Goal: Browse casually: Explore the website without a specific task or goal

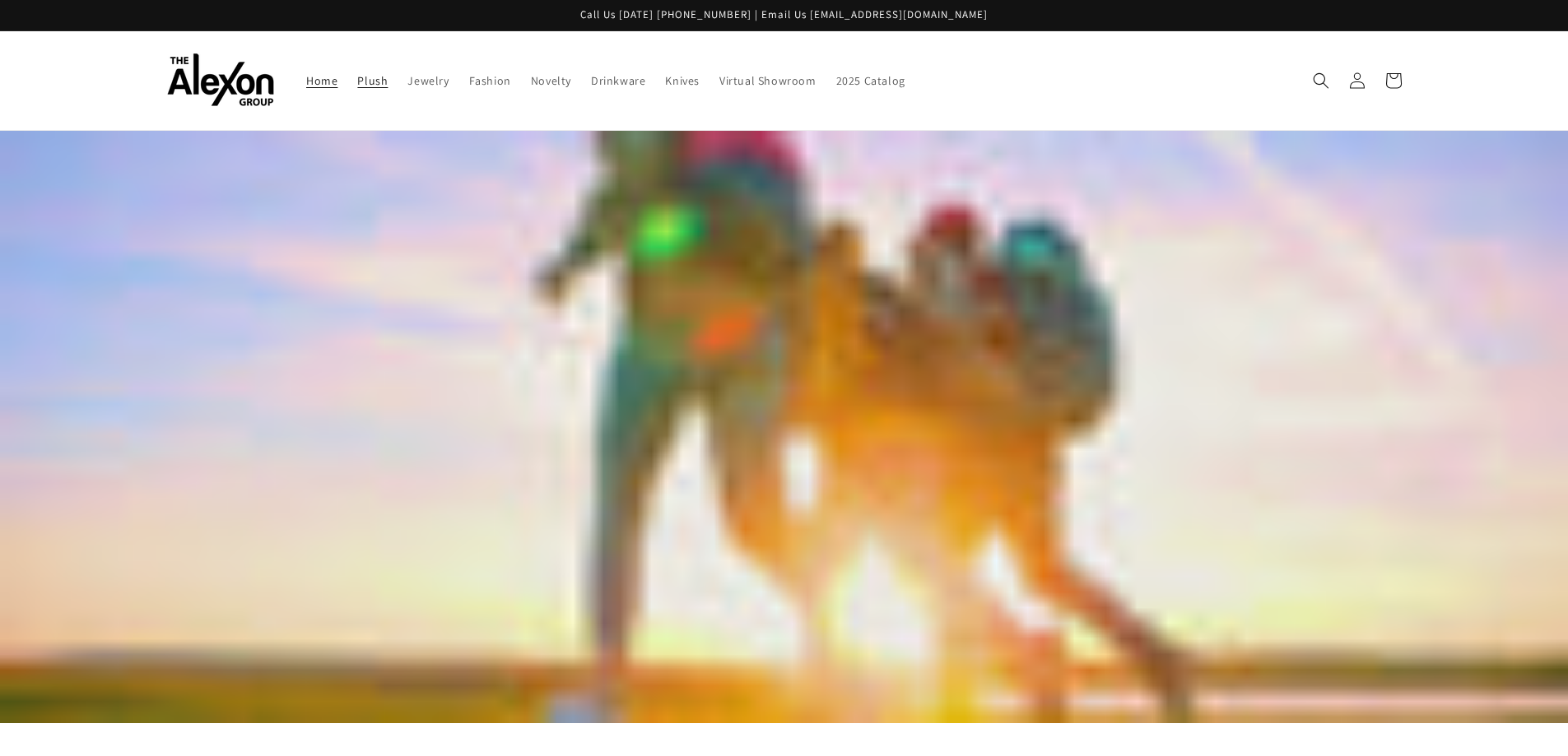
click at [380, 81] on span "Plush" at bounding box center [372, 81] width 30 height 15
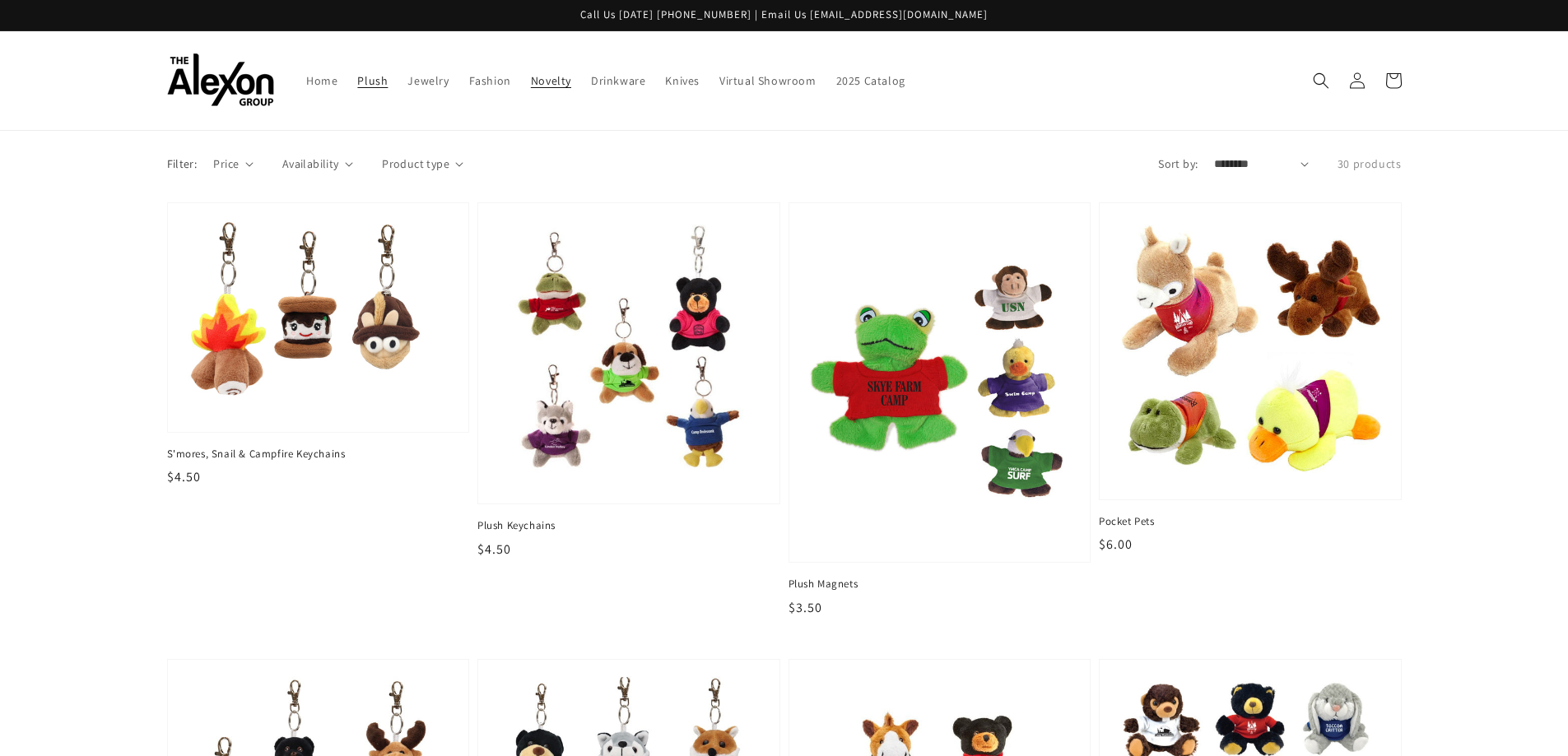
click at [544, 82] on span "Novelty" at bounding box center [551, 81] width 40 height 15
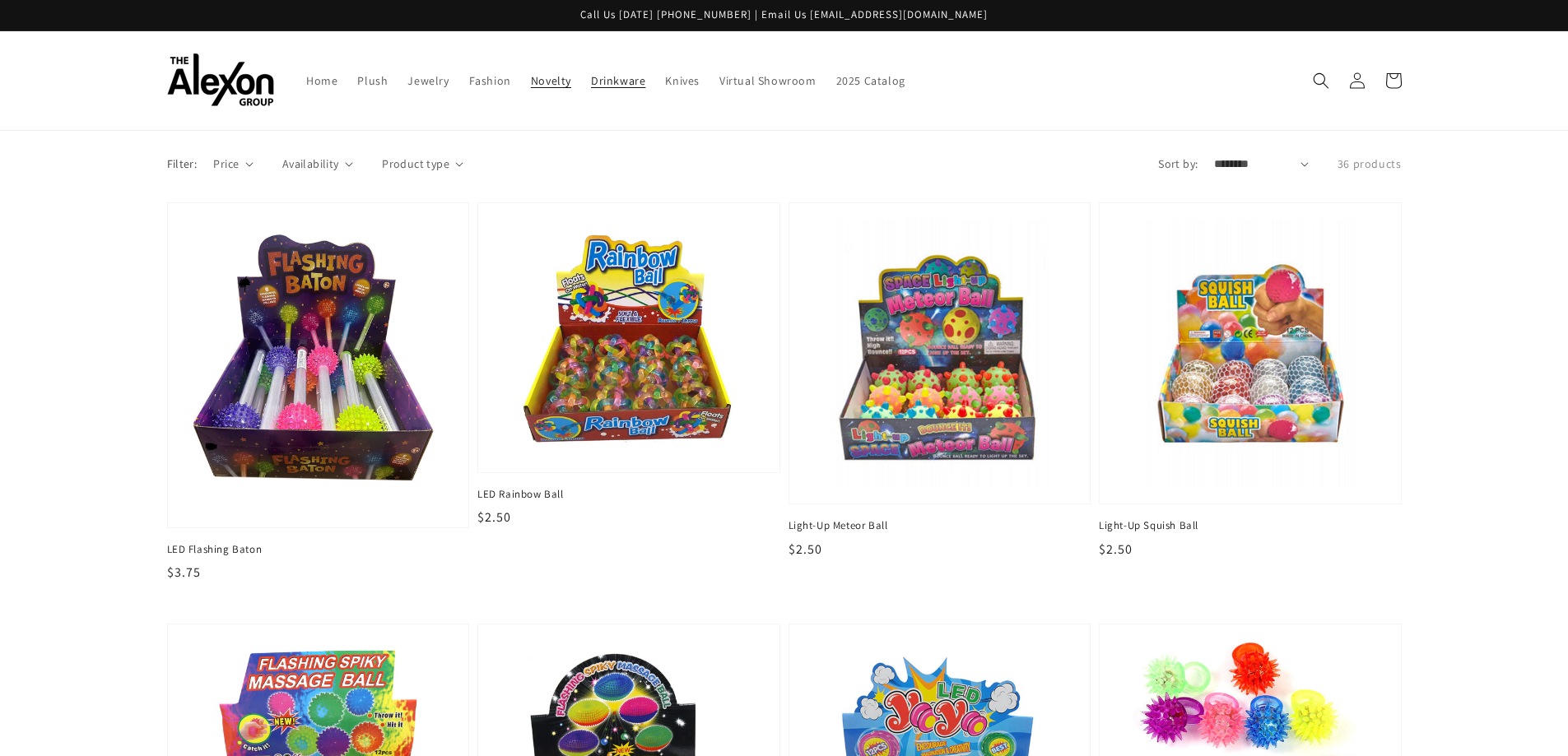
click at [631, 88] on link "Drinkware" at bounding box center [618, 81] width 74 height 35
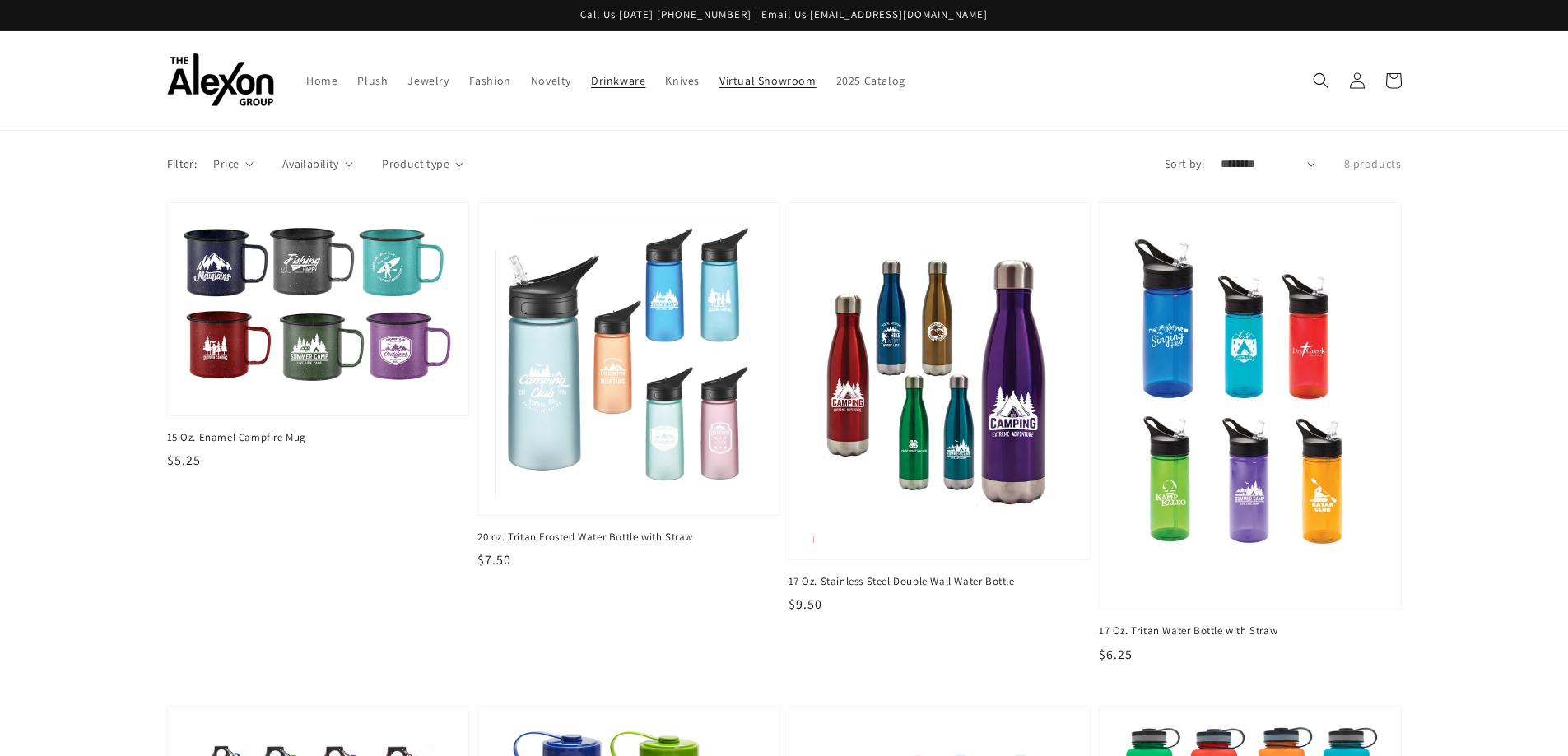
click at [746, 74] on span "Virtual Showroom" at bounding box center [768, 81] width 97 height 15
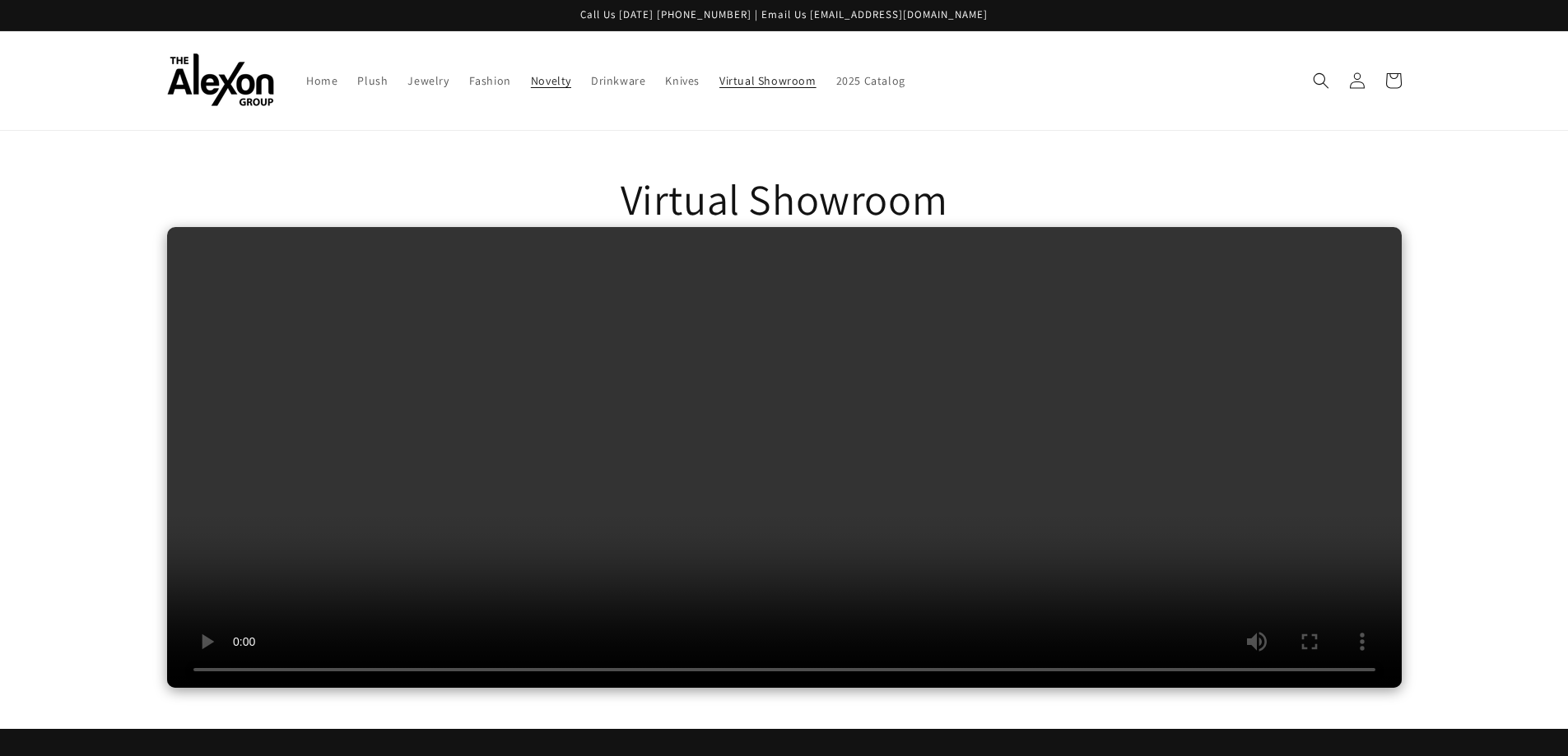
click at [546, 87] on span "Novelty" at bounding box center [551, 81] width 40 height 15
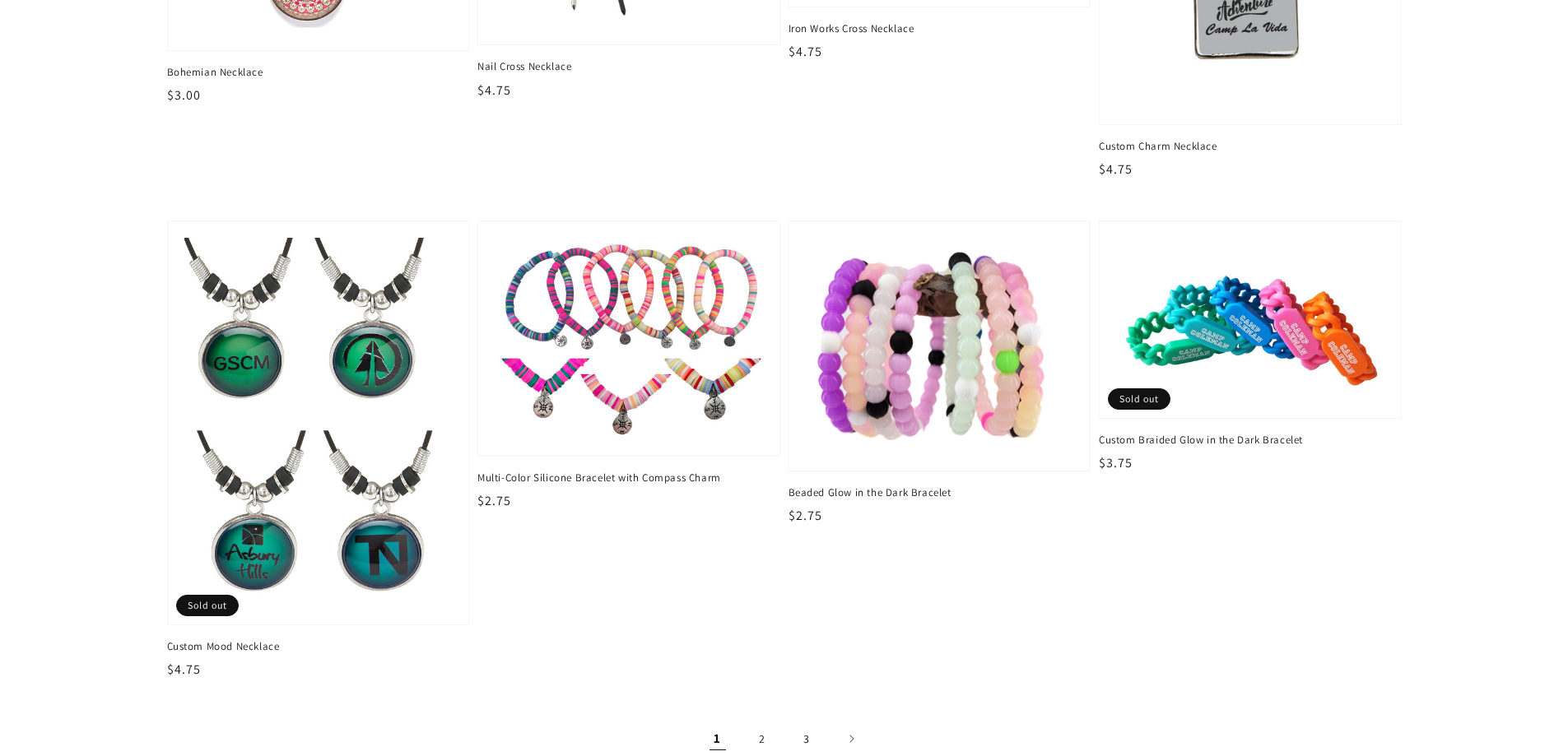
scroll to position [2469, 0]
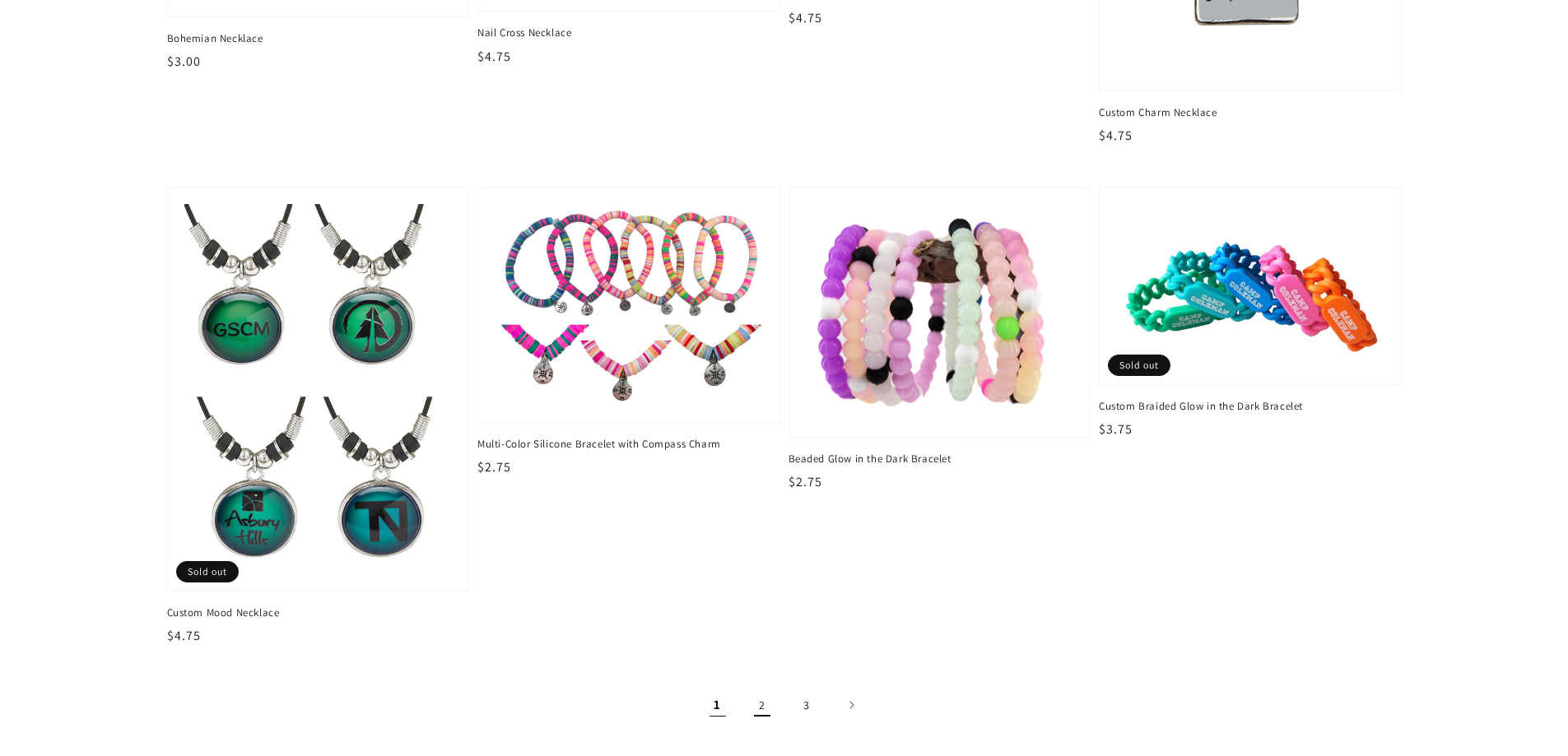
click at [777, 706] on link "2" at bounding box center [761, 704] width 36 height 36
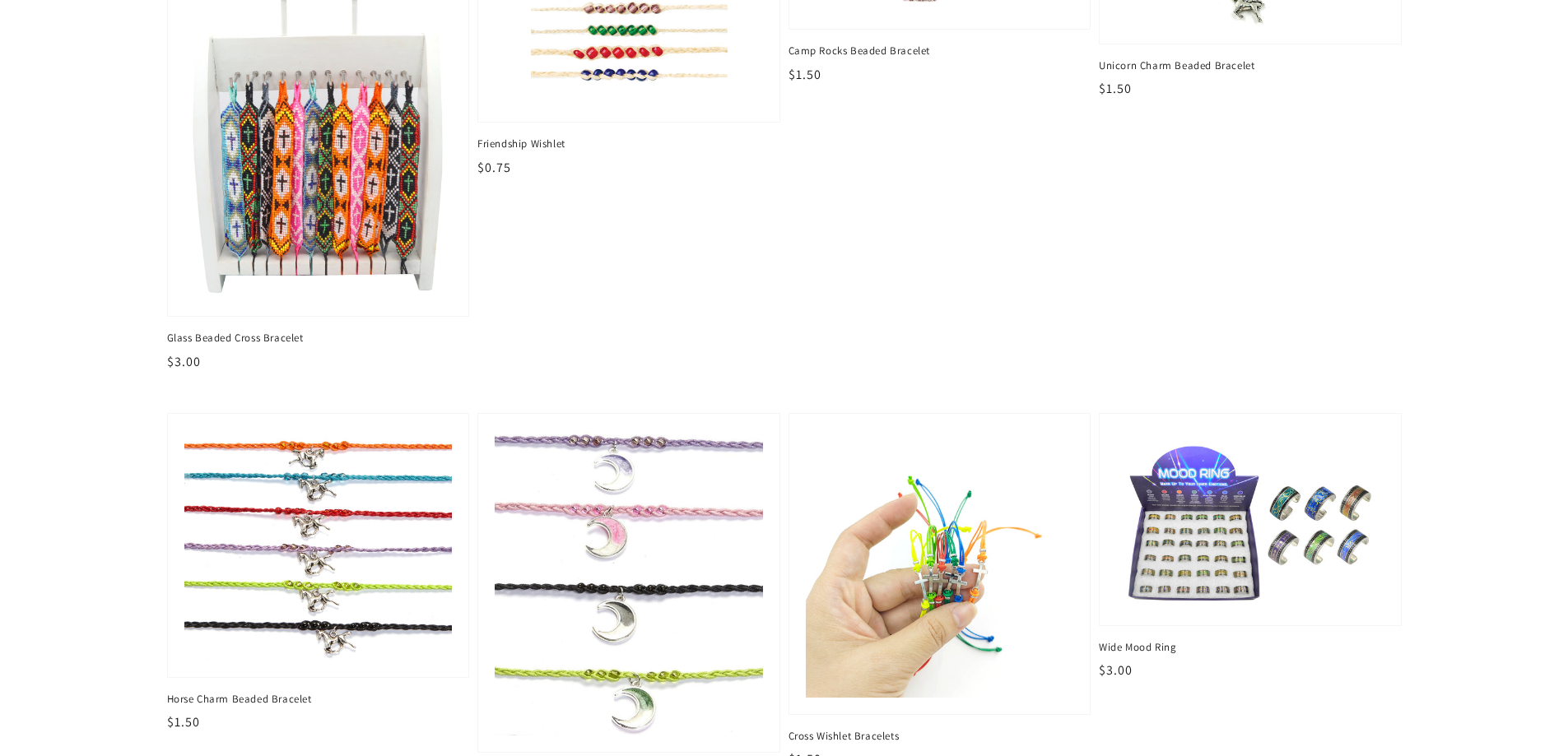
scroll to position [2222, 0]
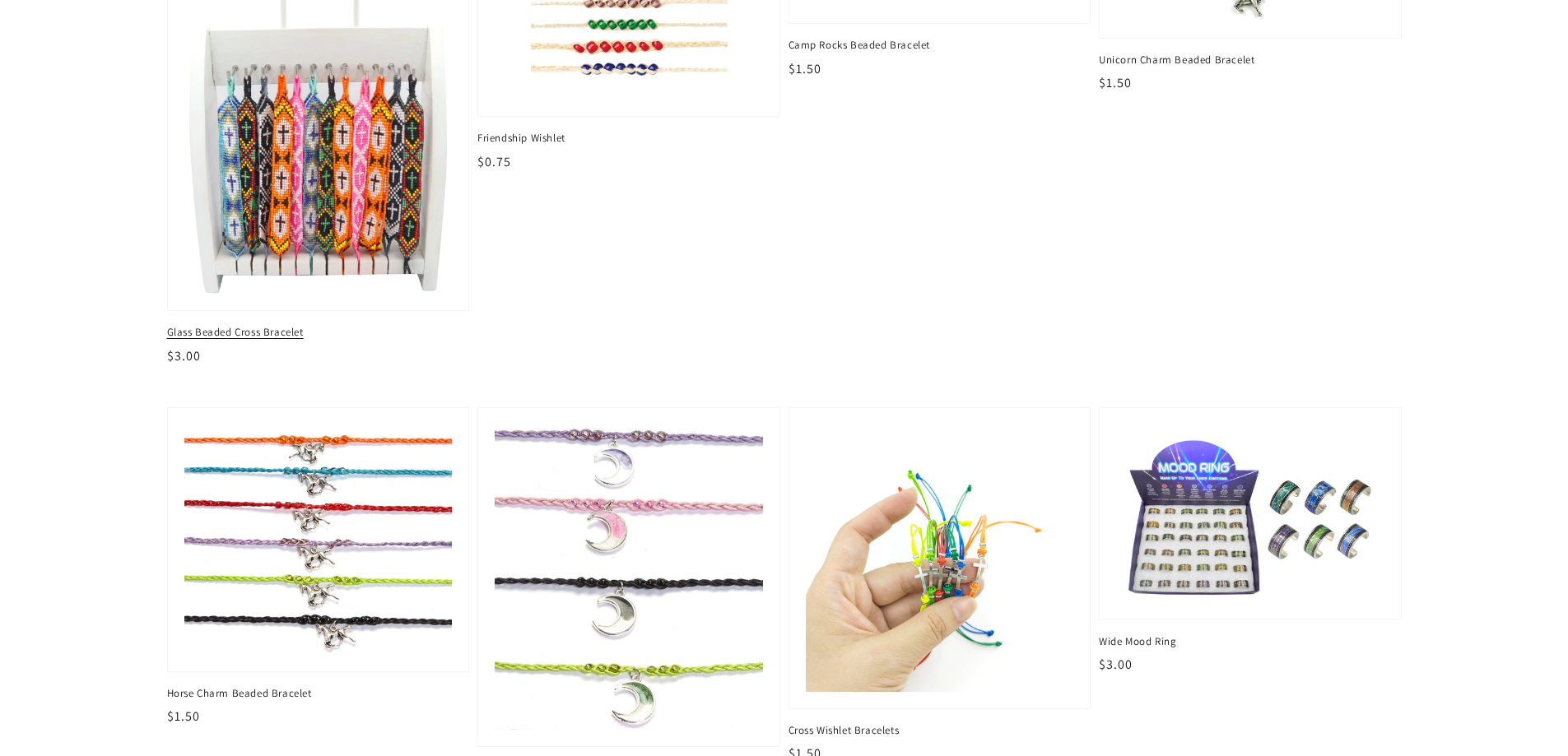
click at [306, 169] on img at bounding box center [318, 108] width 276 height 384
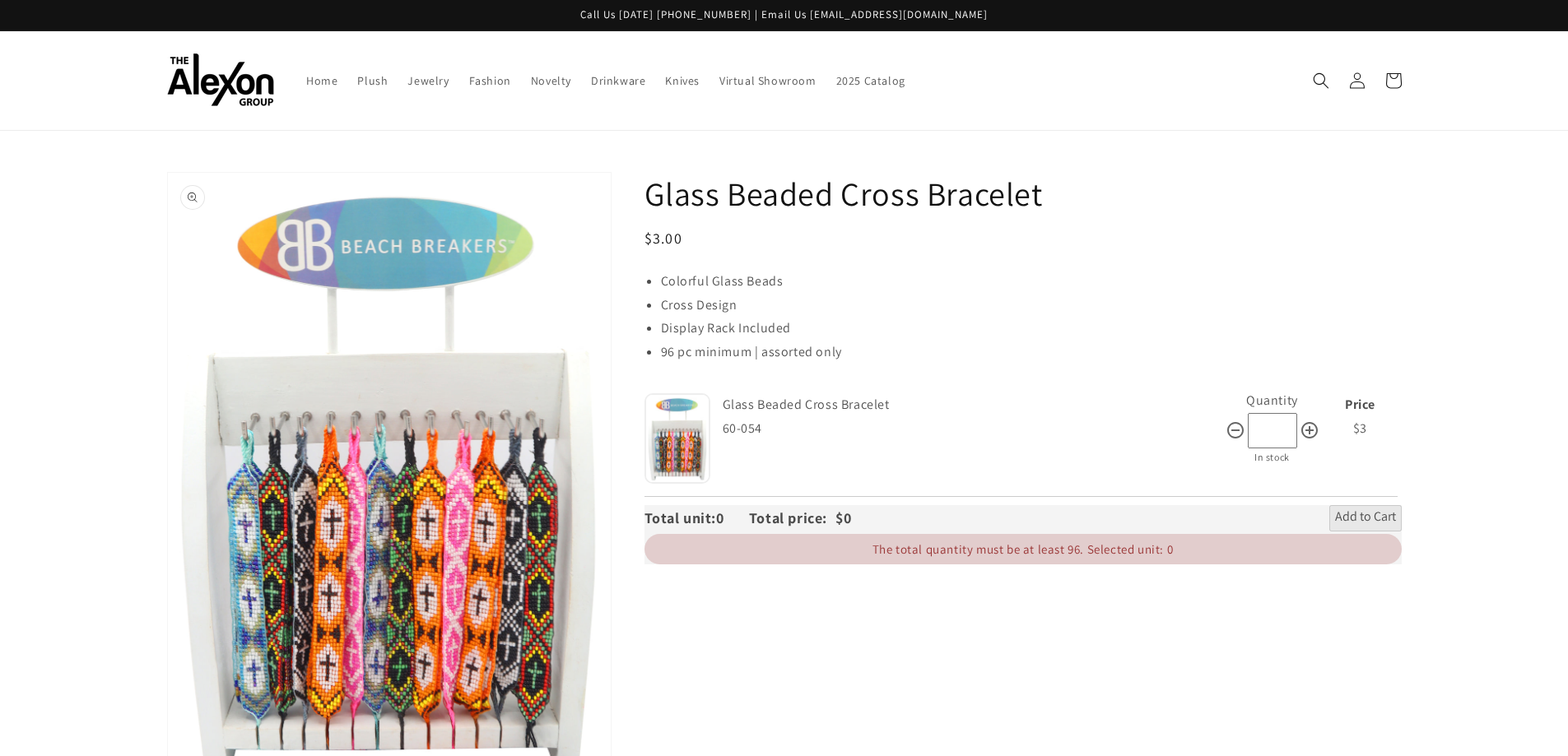
click at [541, 507] on button "Open media 1 in gallery view" at bounding box center [389, 481] width 442 height 617
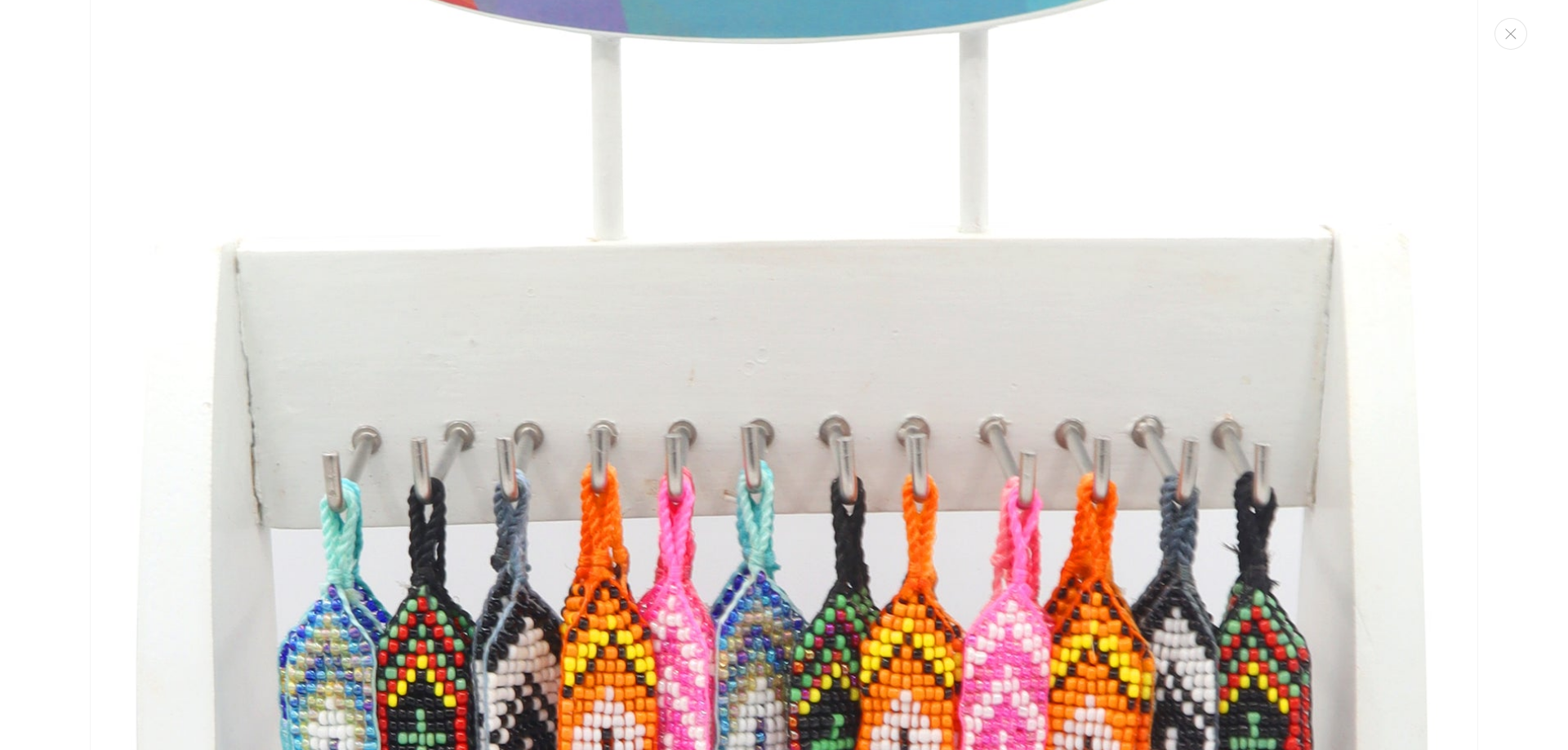
scroll to position [261, 0]
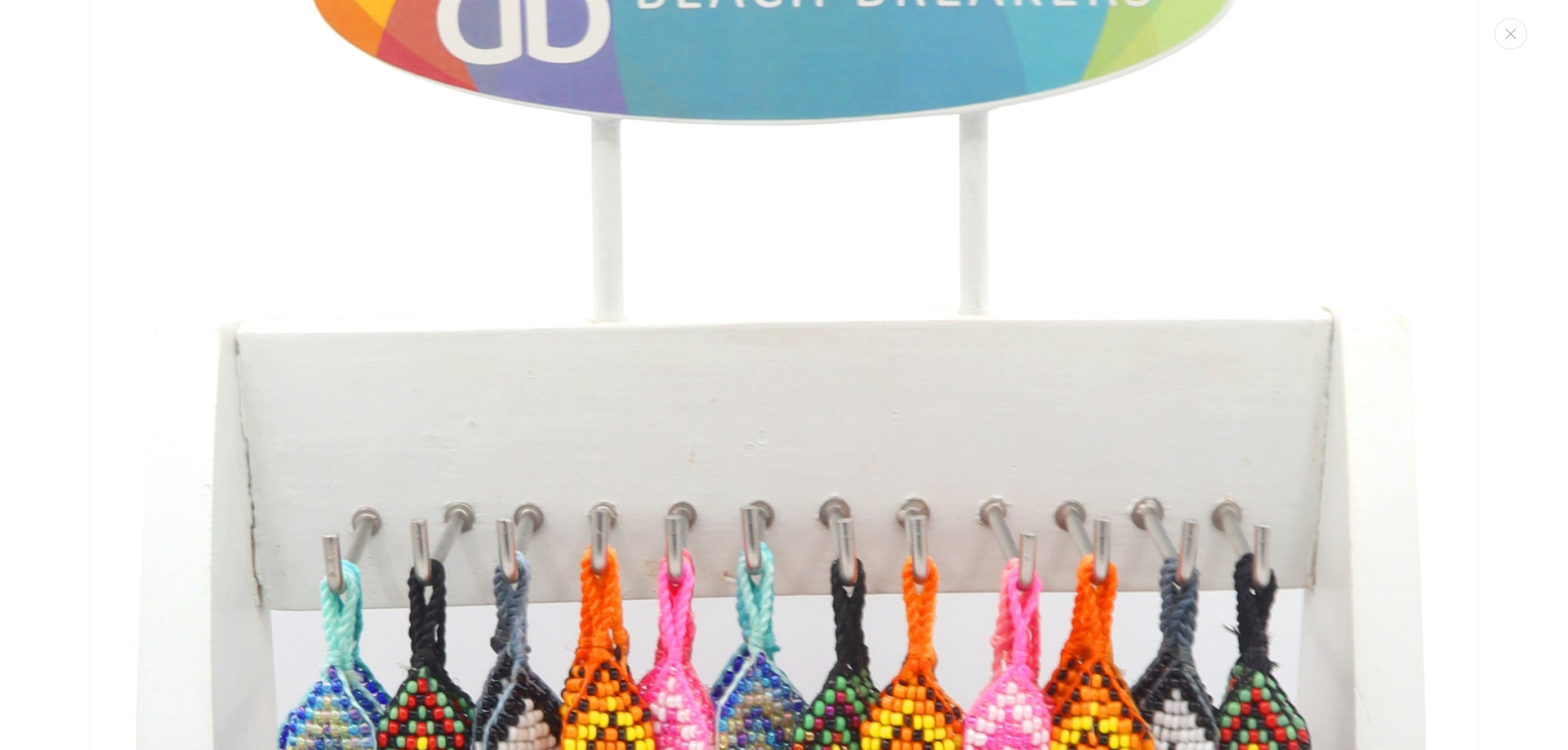
click at [464, 265] on img "Media gallery" at bounding box center [783, 723] width 1388 height 1934
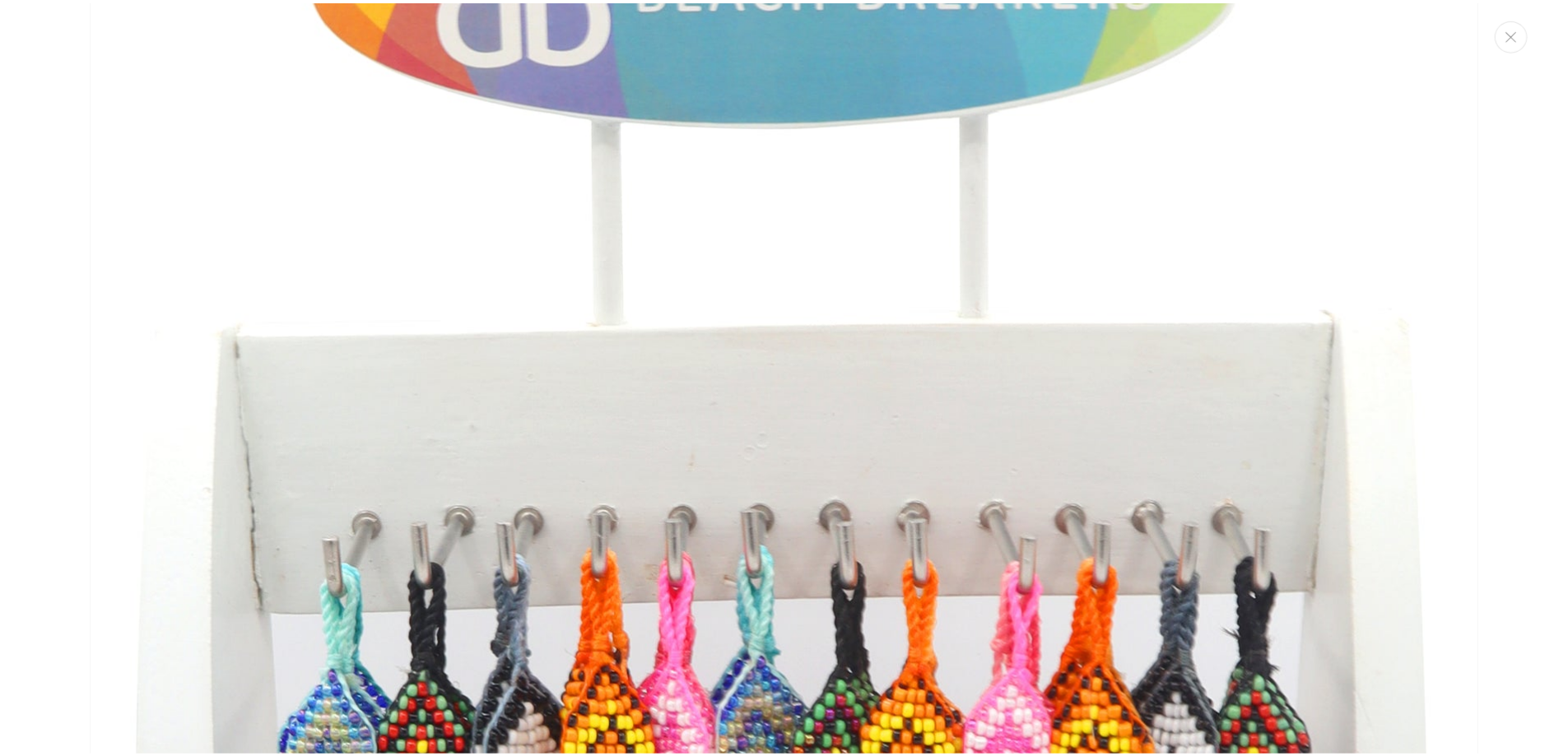
scroll to position [34, 0]
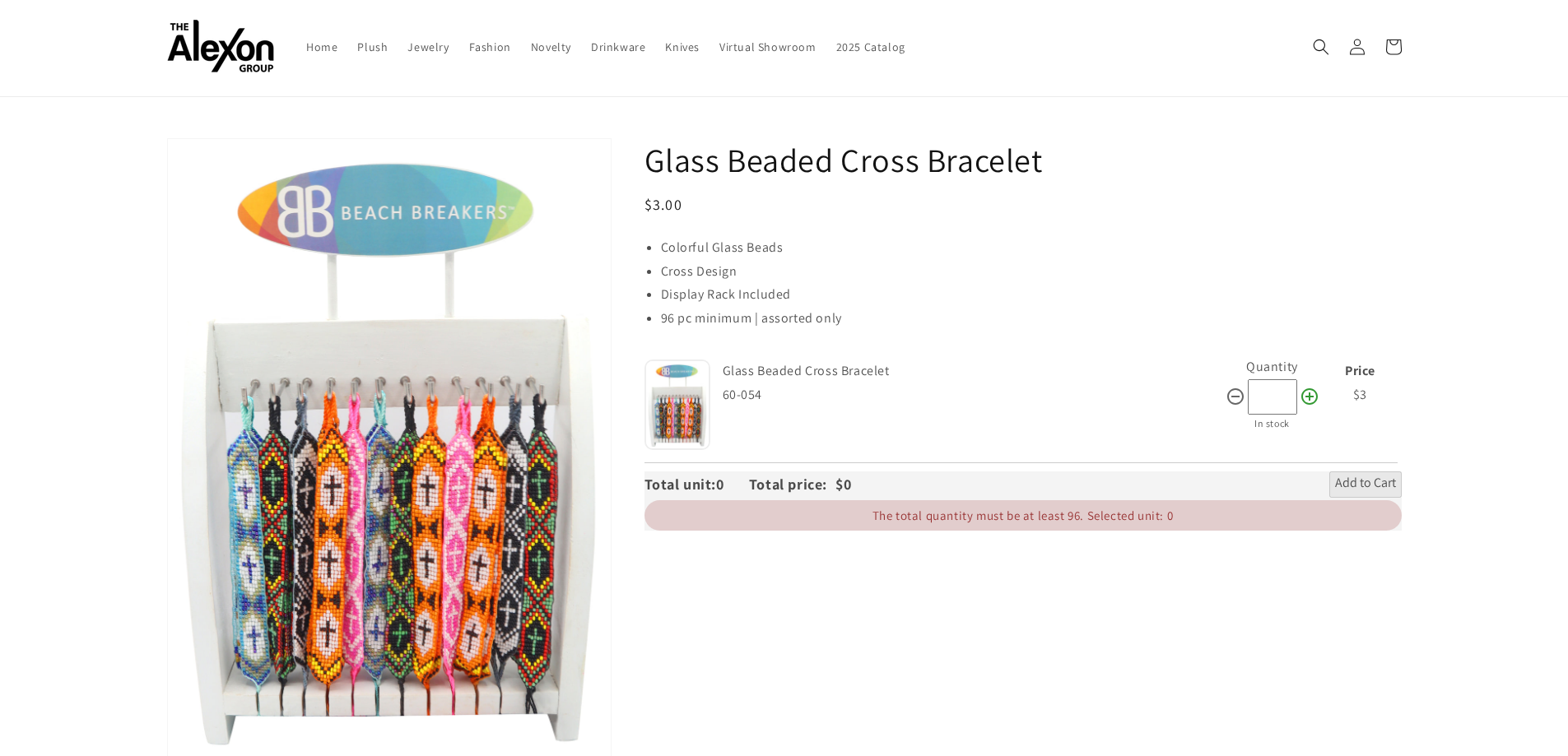
click at [1310, 402] on icon at bounding box center [1309, 396] width 19 height 19
type input "**"
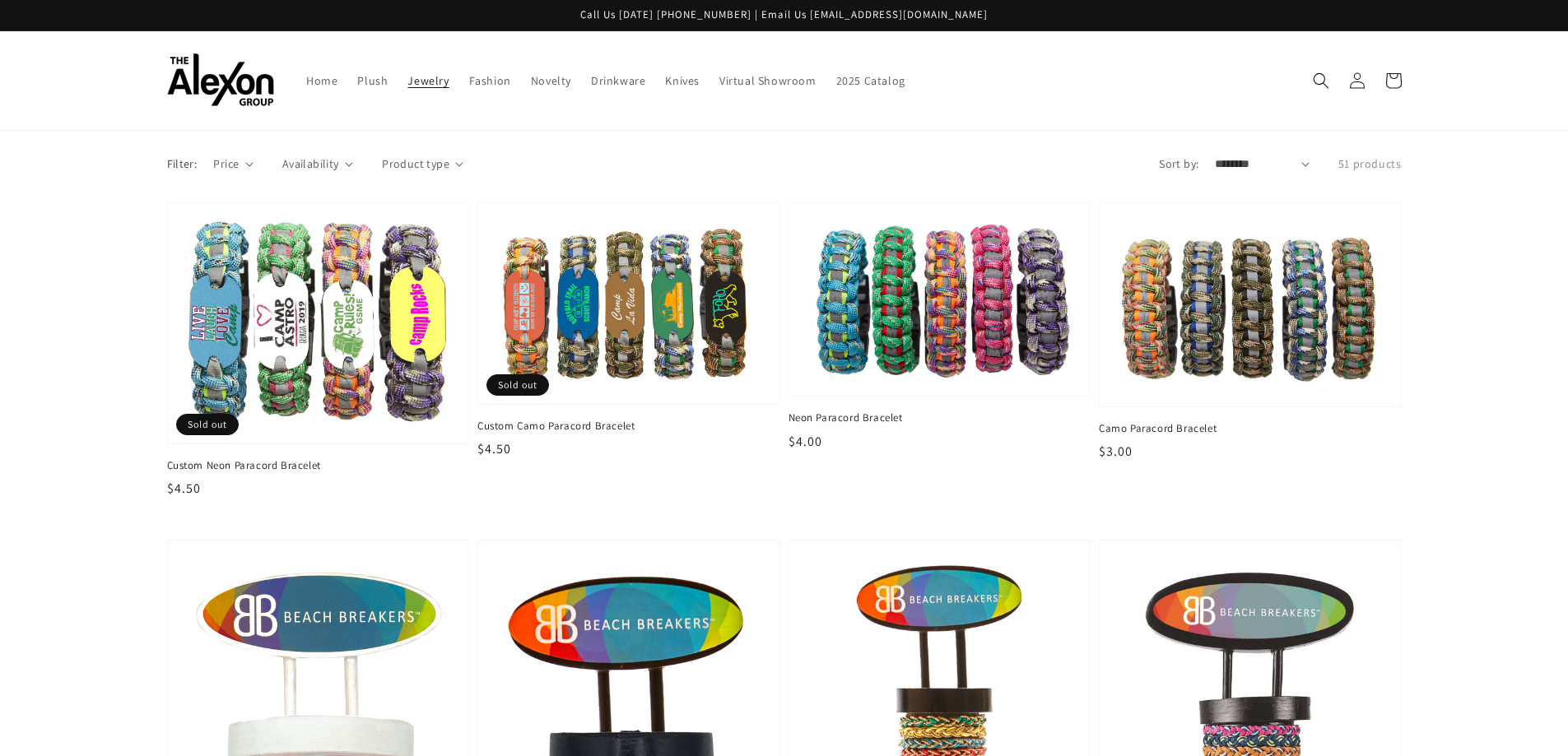
scroll to position [2222, 0]
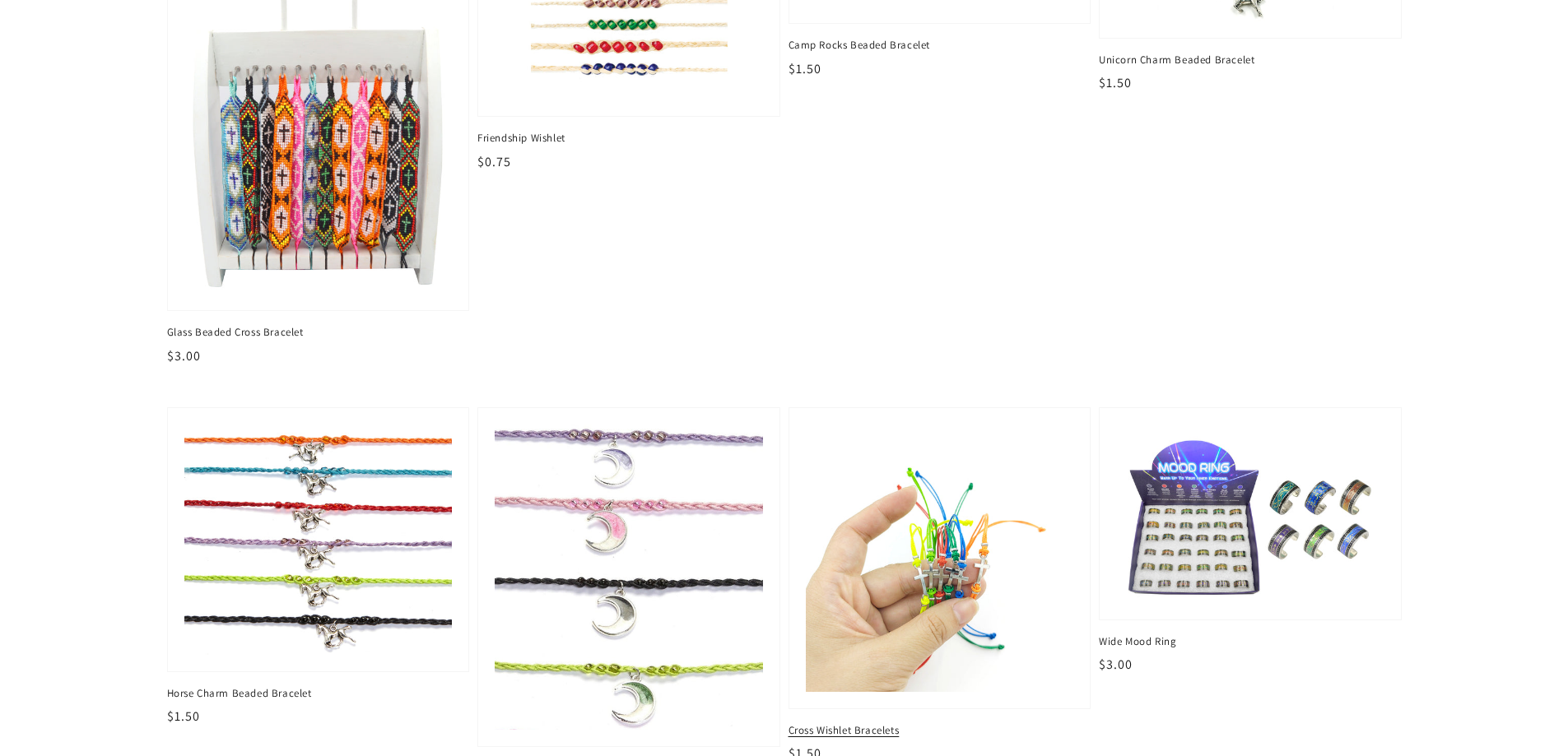
click at [974, 616] on img at bounding box center [940, 558] width 276 height 276
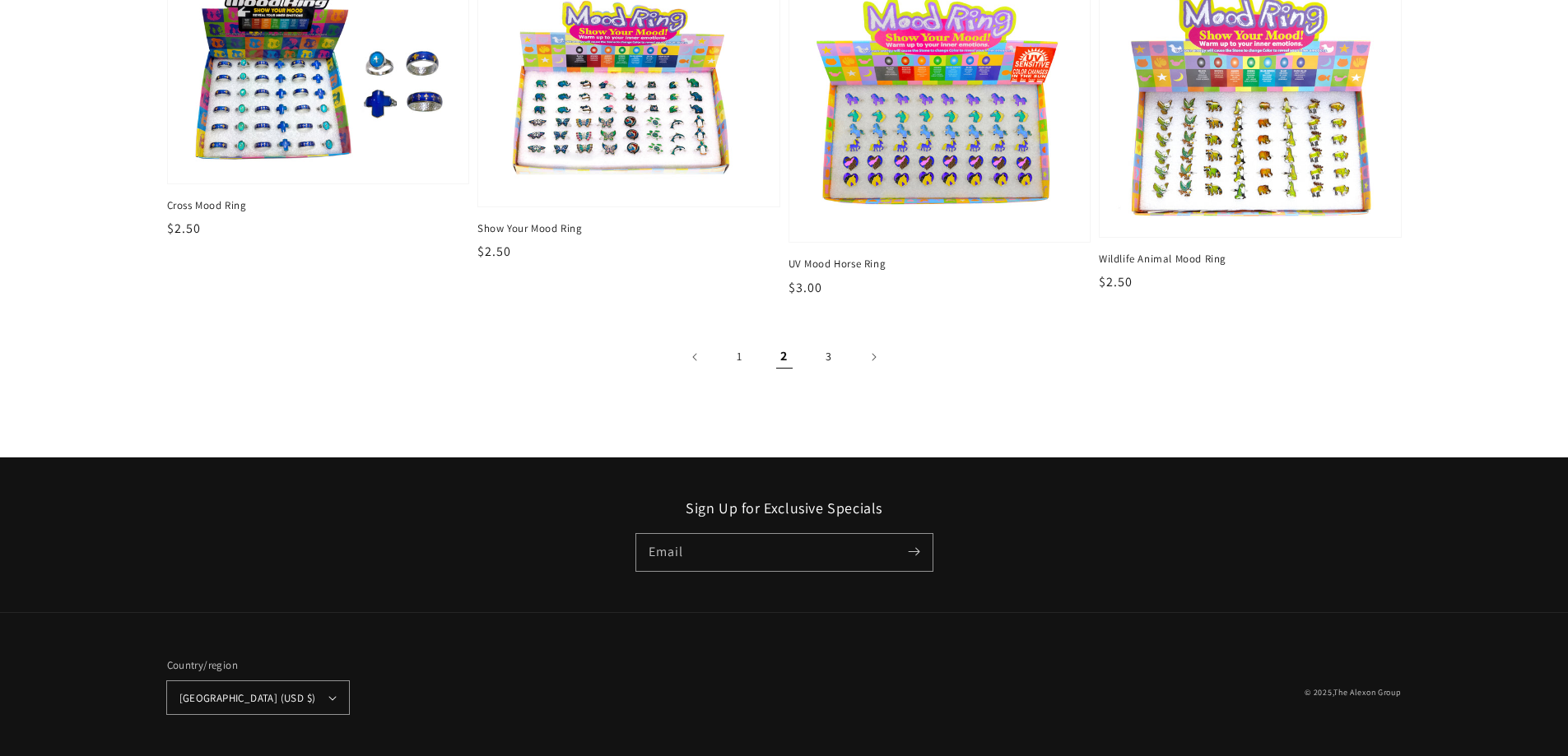
scroll to position [3097, 0]
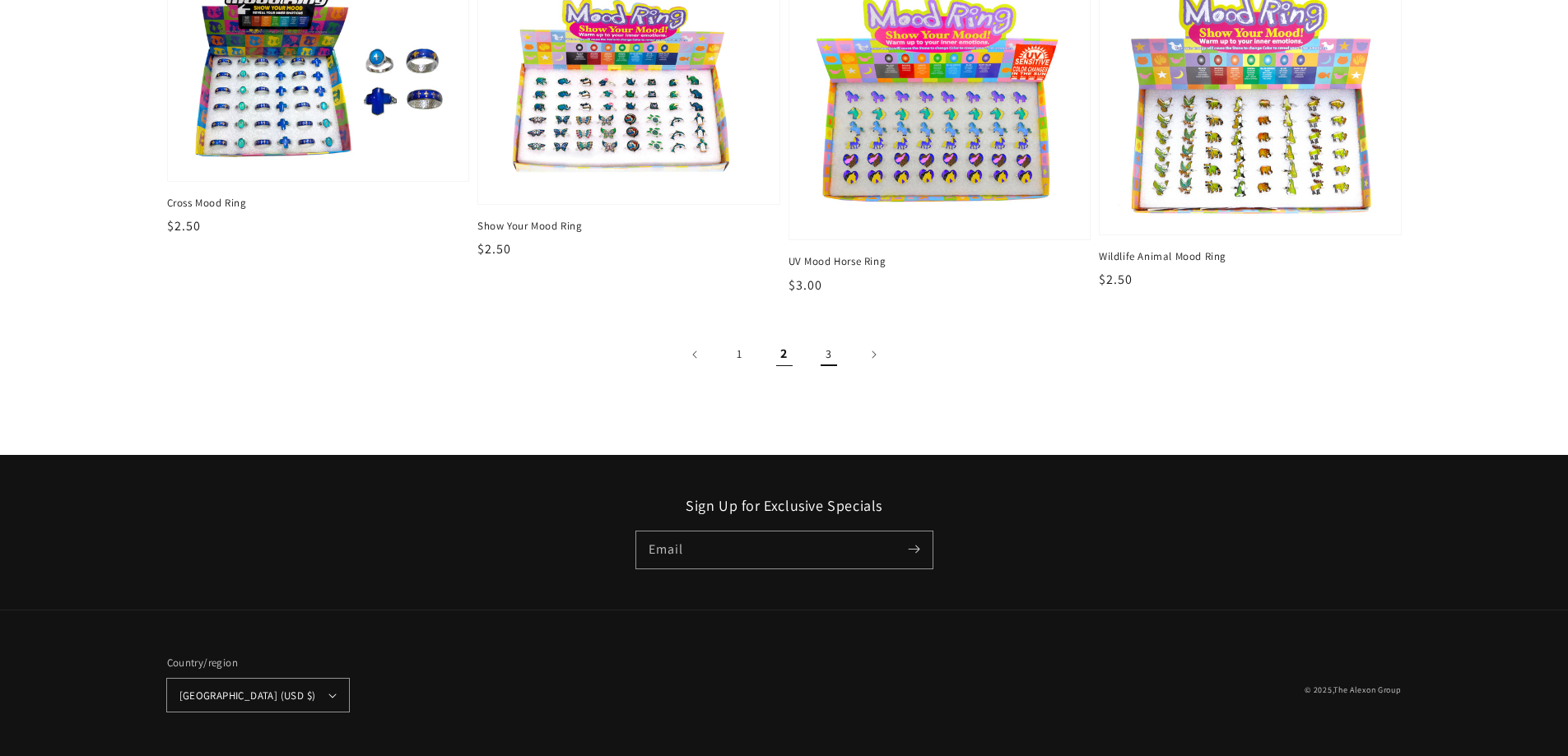
click at [828, 357] on link "3" at bounding box center [829, 354] width 36 height 36
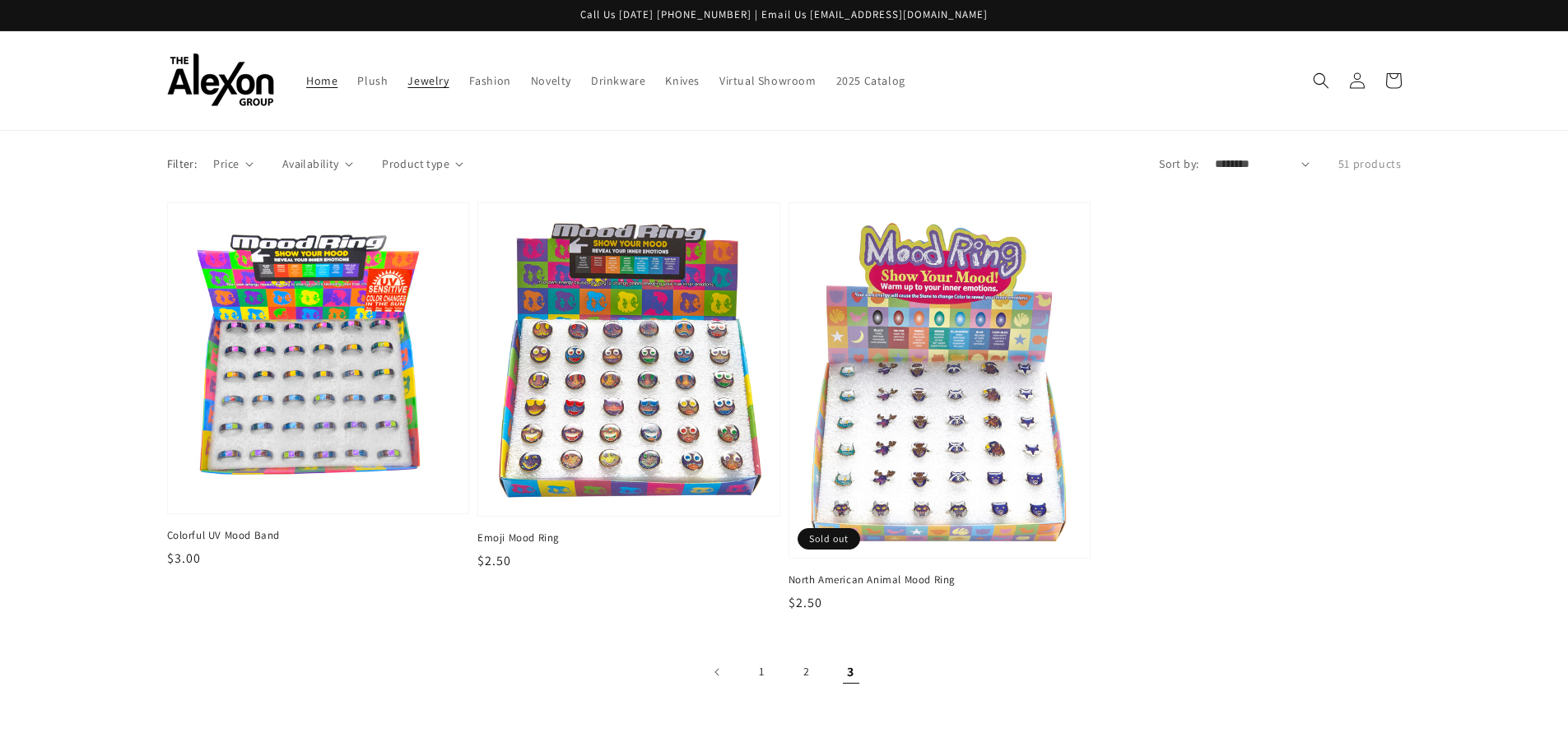
click at [312, 86] on span "Home" at bounding box center [322, 81] width 31 height 15
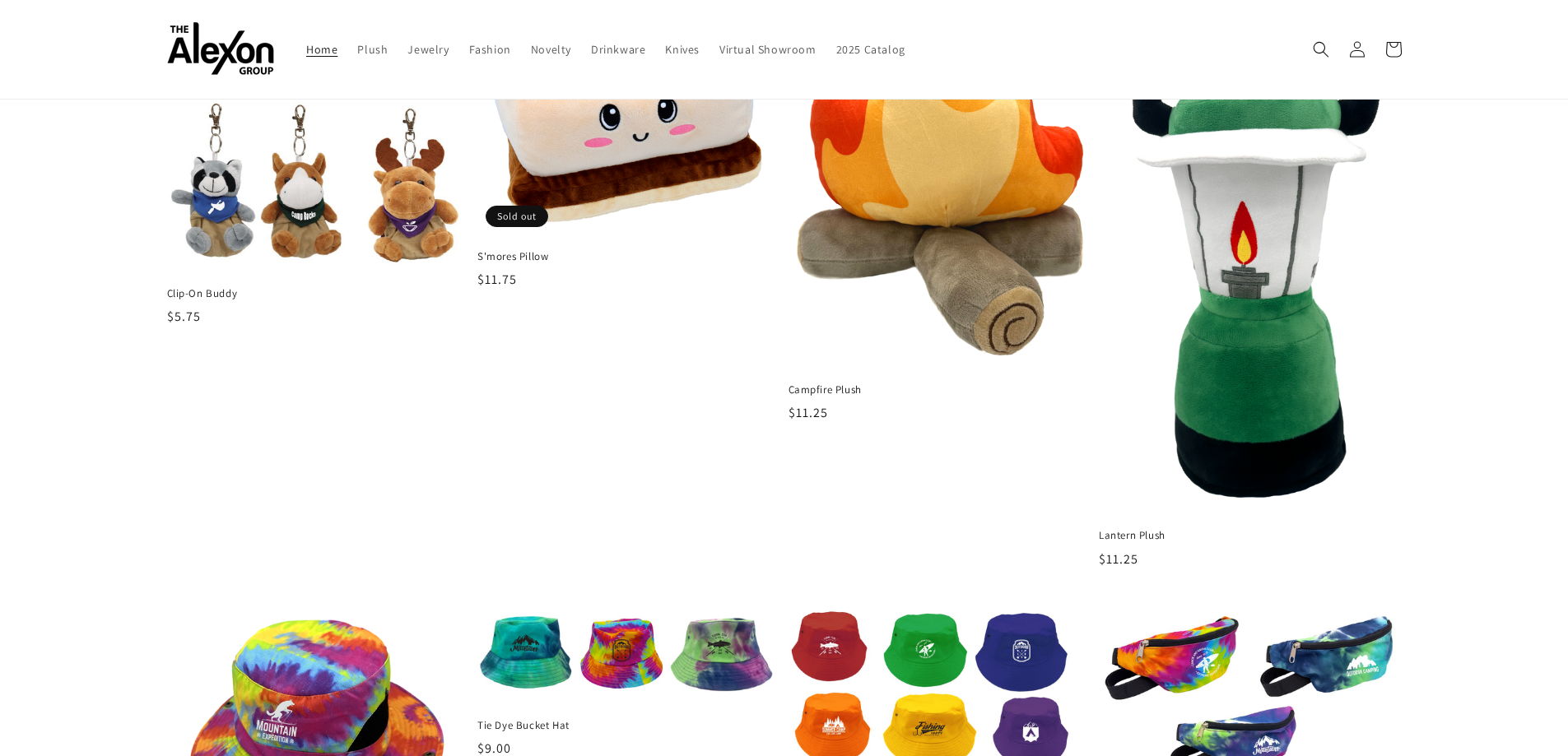
scroll to position [494, 0]
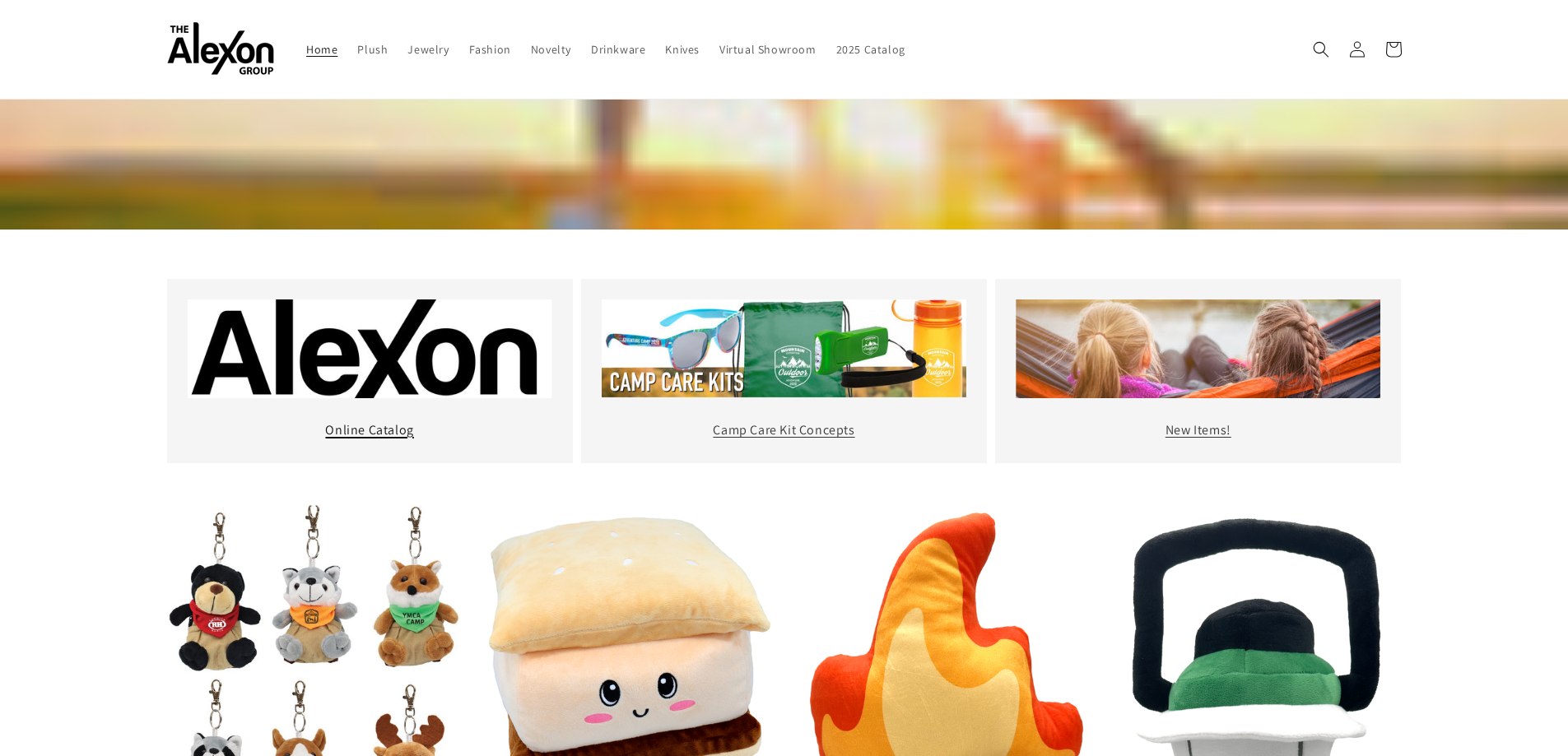
click at [385, 425] on link "Online Catalog" at bounding box center [370, 430] width 88 height 17
click at [1187, 419] on p "New Items!" at bounding box center [1197, 431] width 364 height 24
click at [1192, 425] on link "New Items!" at bounding box center [1198, 430] width 66 height 17
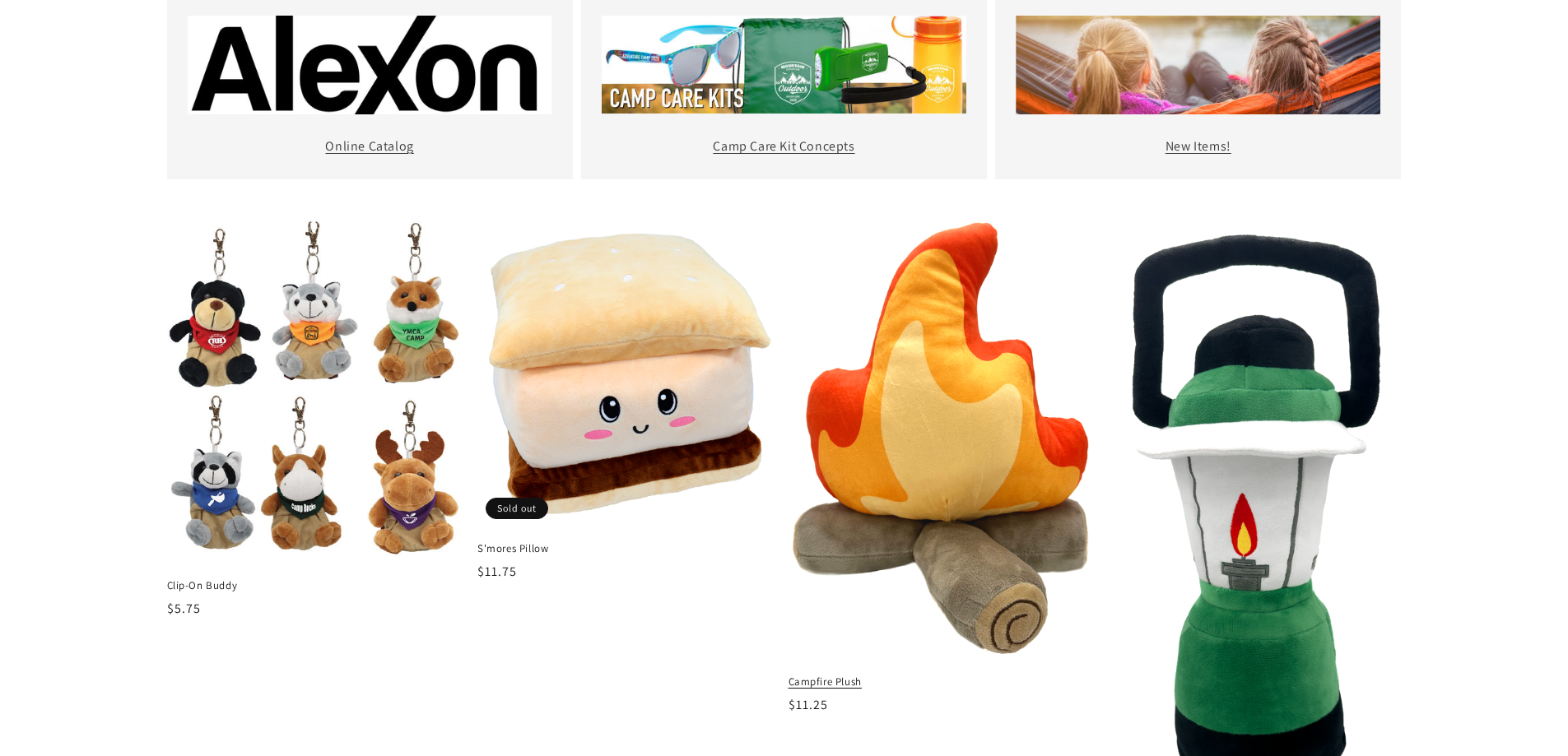
scroll to position [823, 0]
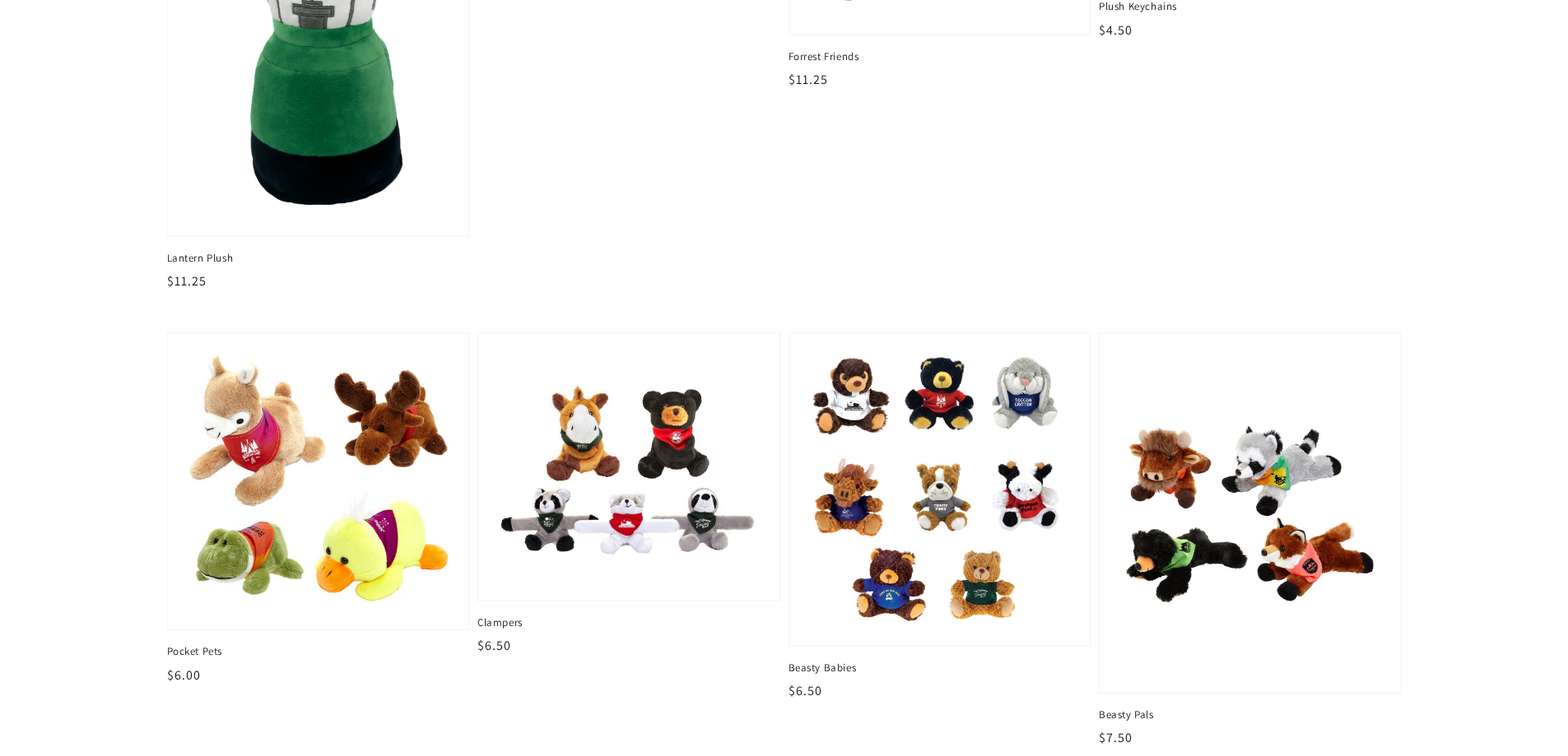
scroll to position [246, 0]
